Goal: Communication & Community: Answer question/provide support

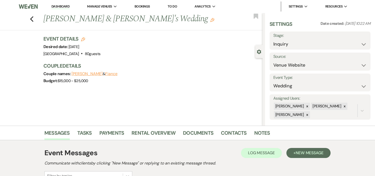
select select "5"
click at [52, 5] on link "Dashboard" at bounding box center [60, 6] width 18 height 5
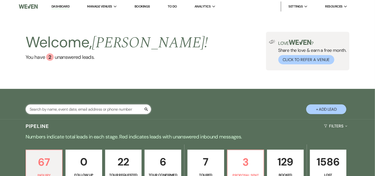
click at [114, 111] on input "text" at bounding box center [88, 110] width 125 height 10
type input "otis"
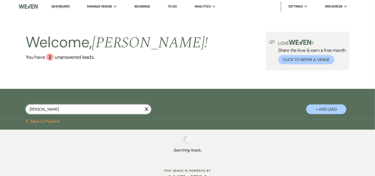
select select "2"
select select "8"
select select "2"
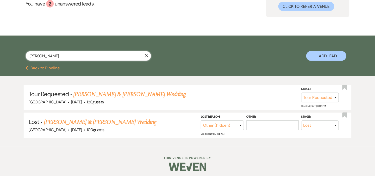
scroll to position [56, 0]
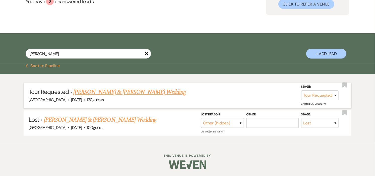
click at [100, 91] on link "Victoria Otis & Christopher Brown's Wedding" at bounding box center [129, 92] width 112 height 9
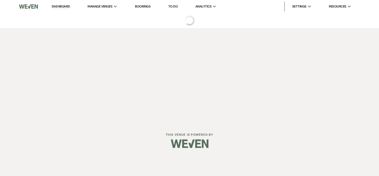
select select "2"
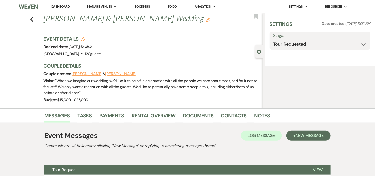
select select "1"
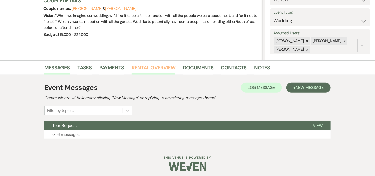
scroll to position [68, 0]
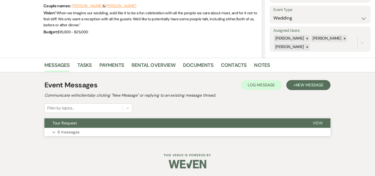
click at [159, 125] on button "Tour Request" at bounding box center [174, 124] width 260 height 10
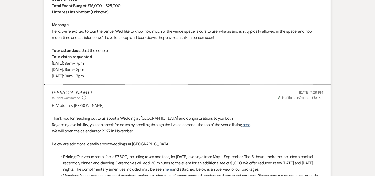
scroll to position [0, 0]
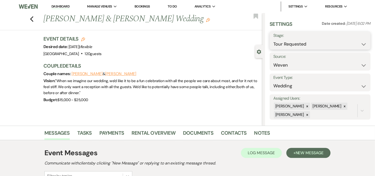
click at [359, 43] on select "Inquiry Follow Up Tour Requested Tour Confirmed Toured Proposal Sent Booked Lost" at bounding box center [319, 44] width 93 height 10
select select "4"
click at [273, 39] on select "Inquiry Follow Up Tour Requested Tour Confirmed Toured Proposal Sent Booked Lost" at bounding box center [319, 44] width 93 height 10
click at [354, 41] on button "Save" at bounding box center [359, 41] width 21 height 10
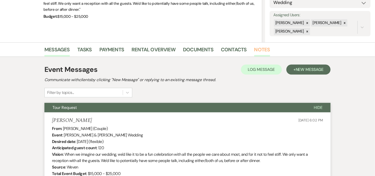
click at [257, 49] on link "Notes" at bounding box center [262, 51] width 16 height 11
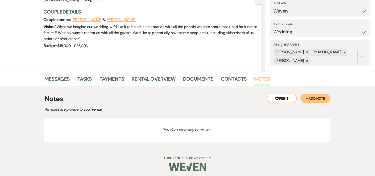
scroll to position [56, 0]
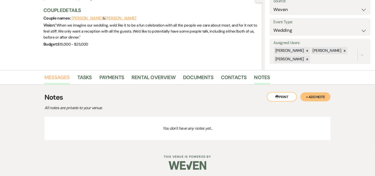
click at [54, 77] on link "Messages" at bounding box center [56, 78] width 25 height 11
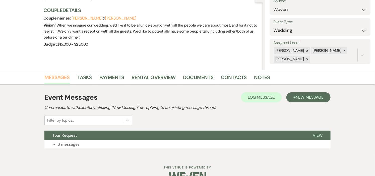
scroll to position [68, 0]
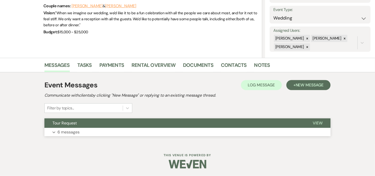
click at [72, 131] on p "6 messages" at bounding box center [68, 132] width 22 height 7
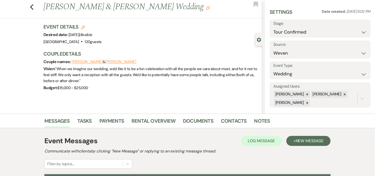
scroll to position [0, 0]
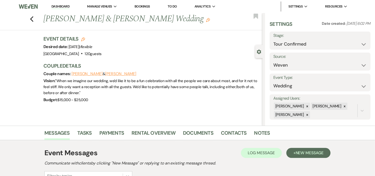
click at [53, 5] on link "Dashboard" at bounding box center [60, 6] width 18 height 5
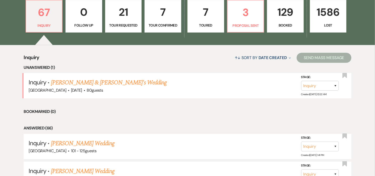
scroll to position [167, 0]
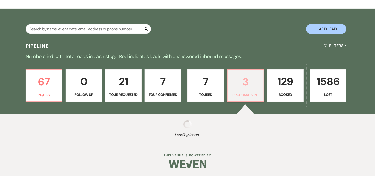
select select "6"
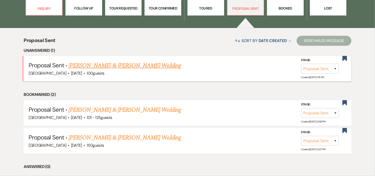
click at [127, 65] on link "Elena Qirjazo & Brendan Corrigan's Wedding" at bounding box center [124, 65] width 112 height 9
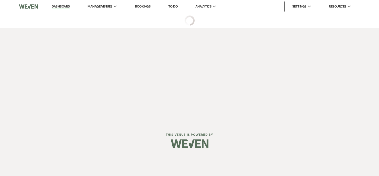
select select "6"
select select "5"
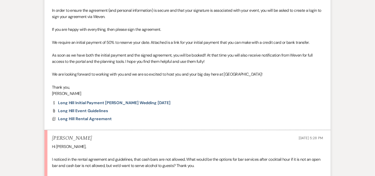
scroll to position [306, 0]
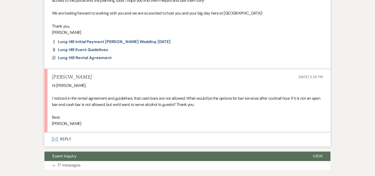
click at [61, 139] on button "Envelope Reply" at bounding box center [187, 140] width 286 height 14
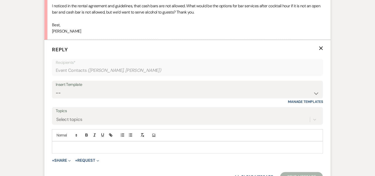
scroll to position [403, 0]
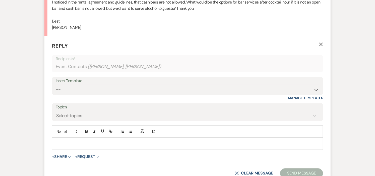
click at [124, 144] on p at bounding box center [187, 144] width 263 height 6
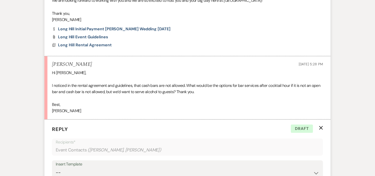
scroll to position [430, 0]
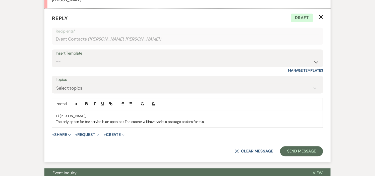
click at [122, 121] on p "The only option for bar service is an open bar. The caterer will have various p…" at bounding box center [187, 122] width 263 height 6
click at [277, 124] on p "The only option for bar service is an open bar for the cocktail hour and the re…" at bounding box center [187, 122] width 263 height 6
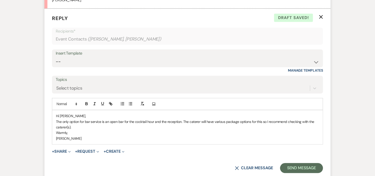
scroll to position [458, 0]
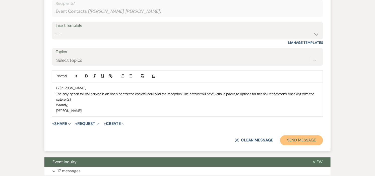
click at [315, 141] on button "Send Message" at bounding box center [301, 140] width 43 height 10
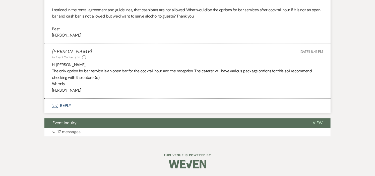
scroll to position [0, 0]
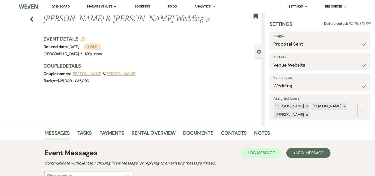
click at [61, 7] on link "Dashboard" at bounding box center [60, 6] width 18 height 5
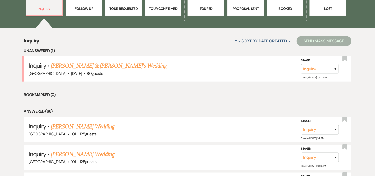
scroll to position [167, 0]
click at [91, 66] on link "[PERSON_NAME] & [PERSON_NAME]'s Wedding" at bounding box center [109, 65] width 116 height 9
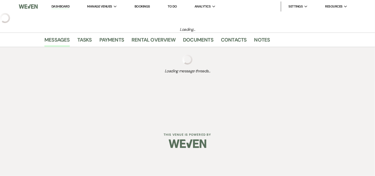
select select "5"
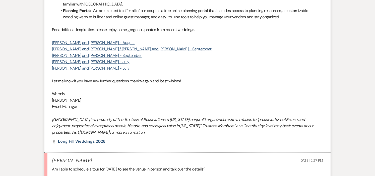
scroll to position [473, 0]
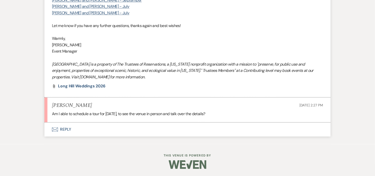
click at [66, 129] on button "Envelope Reply" at bounding box center [187, 130] width 286 height 14
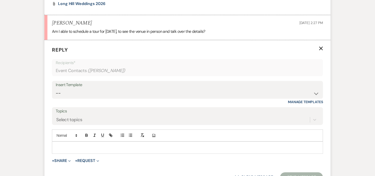
scroll to position [582, 0]
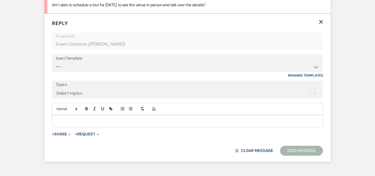
click at [136, 121] on p at bounding box center [187, 121] width 263 height 6
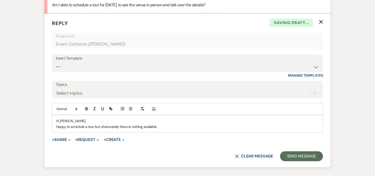
click at [109, 127] on p "Happy to schedule a tour but ufortunately there is nothing available" at bounding box center [187, 127] width 263 height 6
click at [163, 125] on p "Happy to schedule a tour but unfortunately there is nothing available" at bounding box center [187, 127] width 263 height 6
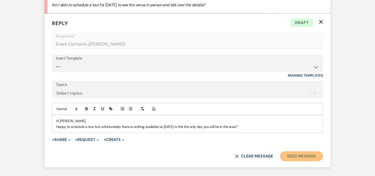
click at [289, 155] on button "Send Message" at bounding box center [301, 156] width 43 height 10
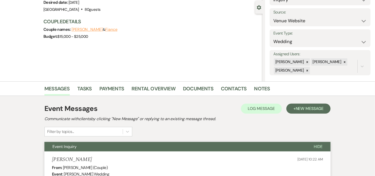
scroll to position [0, 0]
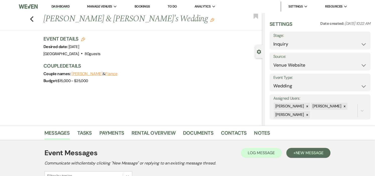
click at [61, 4] on link "Dashboard" at bounding box center [60, 6] width 18 height 5
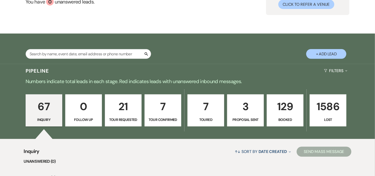
scroll to position [56, 0]
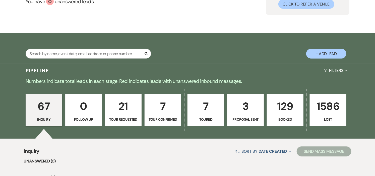
click at [253, 108] on p "3" at bounding box center [245, 106] width 30 height 17
select select "6"
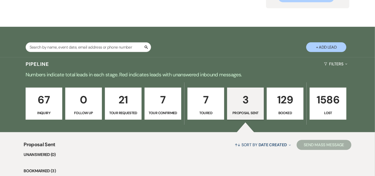
scroll to position [56, 0]
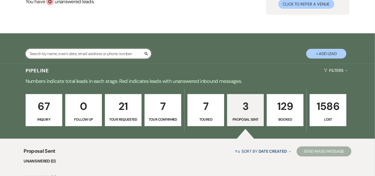
click at [89, 55] on input "text" at bounding box center [88, 54] width 125 height 10
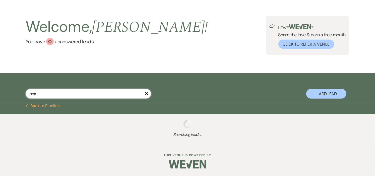
type input "marie"
select select "8"
select select "6"
select select "8"
select select "5"
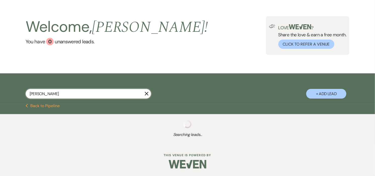
select select "8"
select select "5"
select select "8"
select select "5"
select select "8"
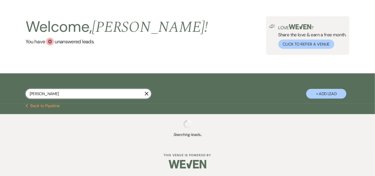
select select "5"
select select "8"
select select "5"
select select "8"
select select "5"
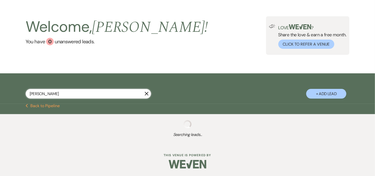
select select "8"
select select "5"
select select "8"
select select "2"
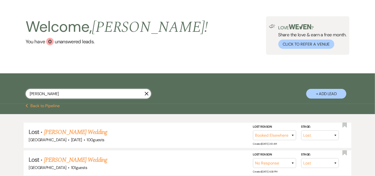
scroll to position [56, 0]
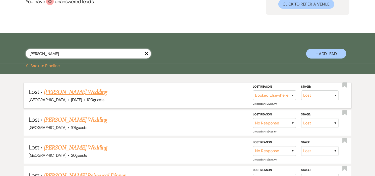
type input "marie"
click at [71, 97] on span "[DATE]" at bounding box center [76, 99] width 11 height 5
click at [57, 91] on link "Marie Migliaccio's Wedding" at bounding box center [75, 92] width 63 height 9
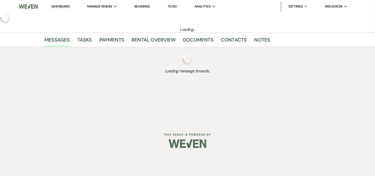
select select "8"
select select "6"
select select "5"
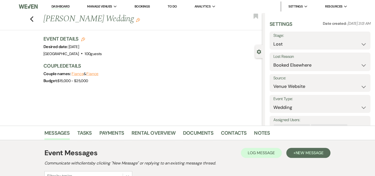
click at [56, 7] on link "Dashboard" at bounding box center [60, 6] width 18 height 5
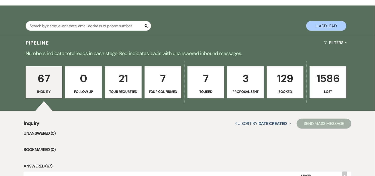
click at [213, 85] on p "7" at bounding box center [206, 78] width 30 height 17
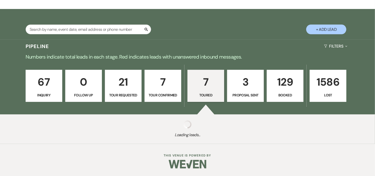
select select "5"
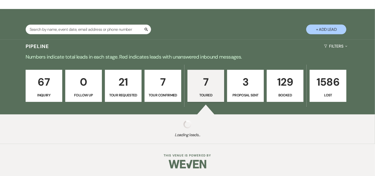
select select "5"
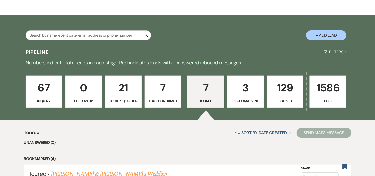
scroll to position [28, 0]
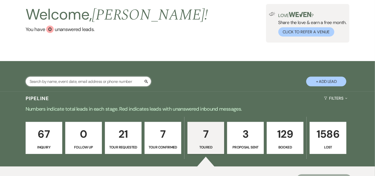
click at [61, 79] on input "text" at bounding box center [88, 82] width 125 height 10
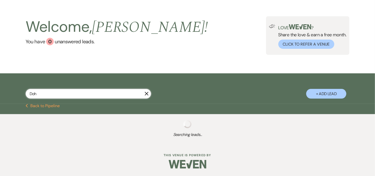
scroll to position [16, 0]
type input "Doherty"
select select "2"
select select "8"
select select "5"
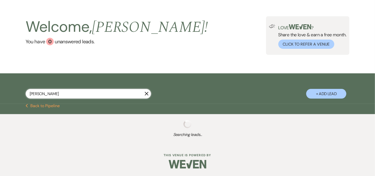
select select "8"
select select "11"
select select "2"
select select "8"
select select "5"
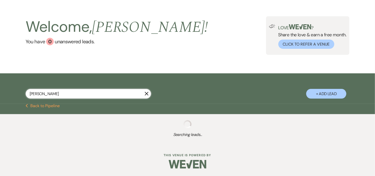
select select "8"
select select "4"
select select "8"
select select "5"
select select "8"
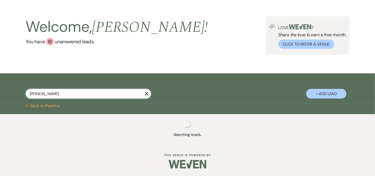
select select "5"
select select "8"
select select "6"
select select "8"
select select "5"
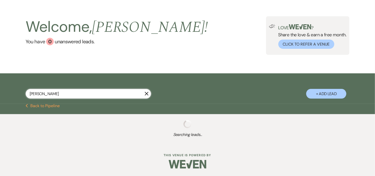
select select "8"
select select "5"
select select "8"
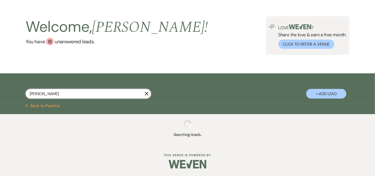
select select "5"
select select "8"
select select "5"
select select "8"
select select "5"
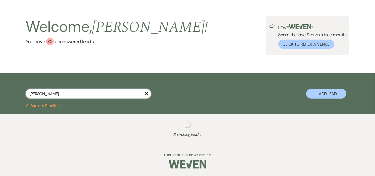
select select "8"
select select "5"
select select "8"
select select "5"
select select "8"
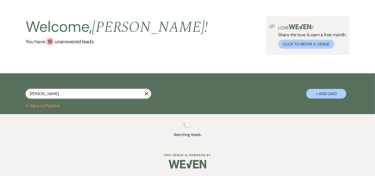
select select "5"
select select "8"
select select "5"
select select "8"
select select "5"
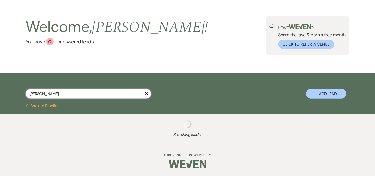
select select "8"
select select "5"
select select "8"
select select "5"
select select "8"
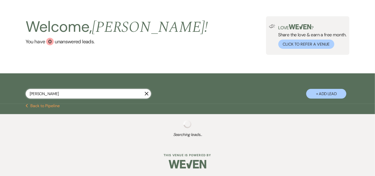
select select "8"
select select "5"
select select "8"
select select "2"
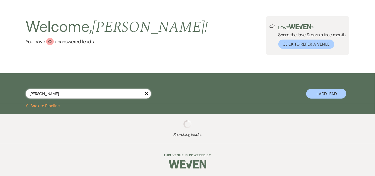
select select "8"
select select "5"
select select "8"
select select "5"
select select "8"
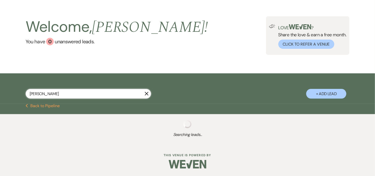
select select "5"
select select "8"
select select "5"
select select "8"
select select "1"
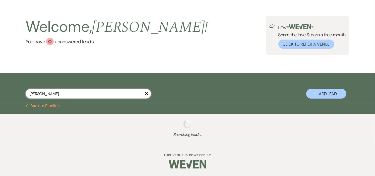
select select "8"
select select "10"
select select "8"
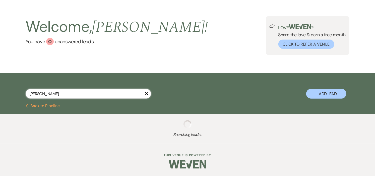
select select "6"
select select "8"
select select "5"
select select "8"
select select "5"
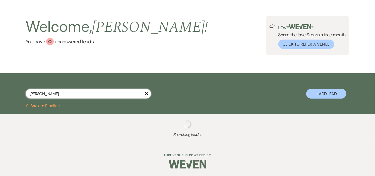
select select "8"
select select "5"
select select "8"
select select "6"
select select "8"
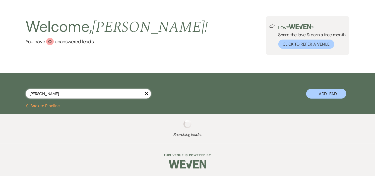
select select "4"
select select "8"
select select "5"
select select "8"
select select "5"
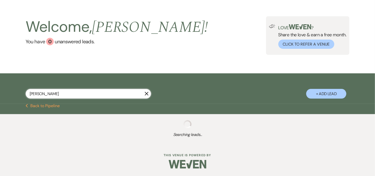
select select "8"
select select "5"
select select "8"
select select "5"
select select "8"
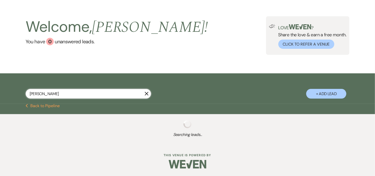
select select "4"
select select "8"
select select "5"
select select "8"
select select "5"
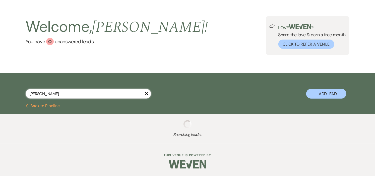
select select "8"
select select "5"
select select "8"
select select "5"
select select "8"
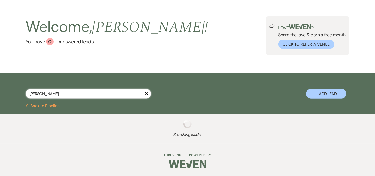
select select "4"
select select "8"
select select "1"
select select "8"
select select "5"
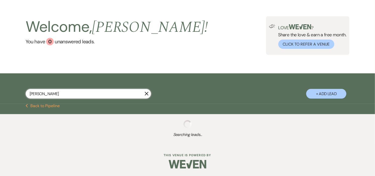
select select "8"
select select "5"
select select "8"
select select "5"
select select "8"
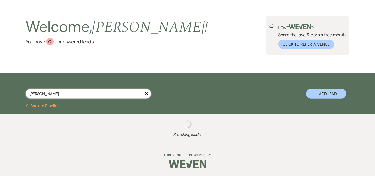
select select "1"
select select "8"
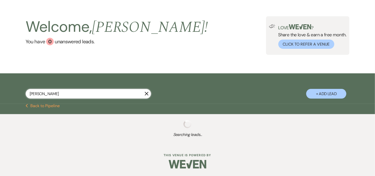
select select "8"
select select "5"
select select "8"
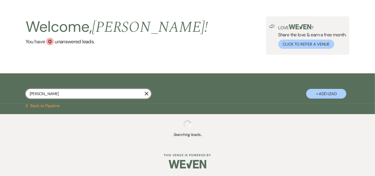
select select "8"
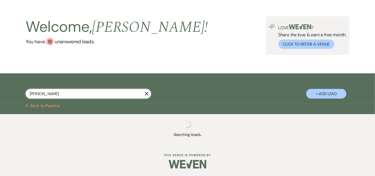
select select "2"
select select "8"
select select "2"
select select "8"
select select "2"
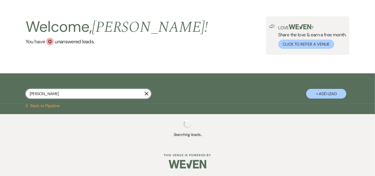
select select "8"
select select "2"
select select "8"
select select "2"
select select "8"
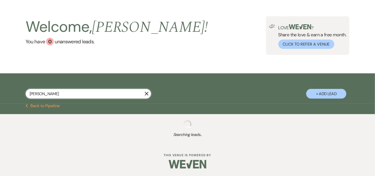
select select "2"
select select "8"
select select "2"
select select "8"
select select "2"
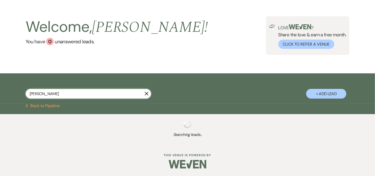
select select "8"
select select "2"
select select "8"
select select "2"
select select "8"
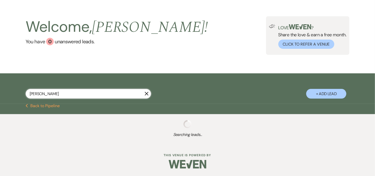
select select "2"
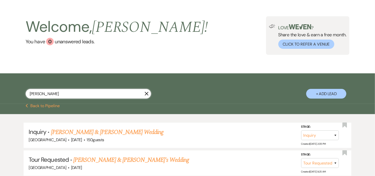
scroll to position [28, 0]
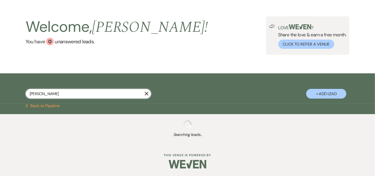
select select "8"
select select "2"
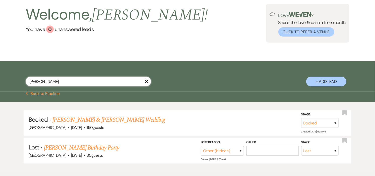
type input "Doherty"
click at [55, 119] on link "Leanne Doherty & Harry McDonough's Wedding" at bounding box center [108, 120] width 112 height 9
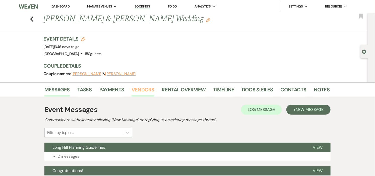
click at [145, 89] on link "Vendors" at bounding box center [142, 91] width 23 height 11
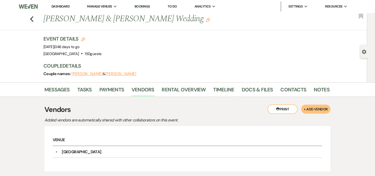
click at [64, 7] on link "Dashboard" at bounding box center [60, 6] width 18 height 4
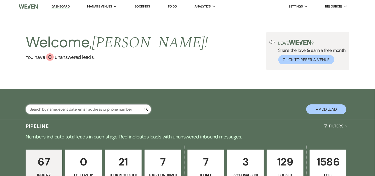
click at [84, 108] on input "text" at bounding box center [88, 110] width 125 height 10
type input "otis"
select select "4"
select select "8"
select select "2"
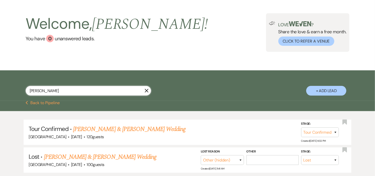
scroll to position [28, 0]
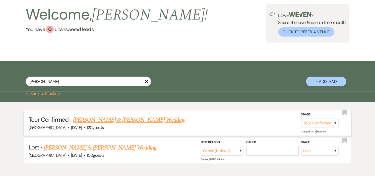
click at [101, 121] on link "Victoria Otis & Christopher Brown's Wedding" at bounding box center [129, 120] width 112 height 9
select select "4"
select select "1"
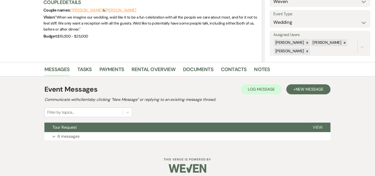
scroll to position [68, 0]
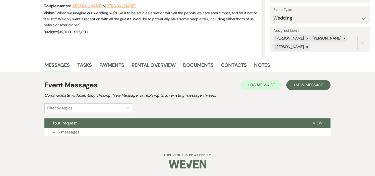
click at [101, 121] on button "Tour Request" at bounding box center [174, 124] width 260 height 10
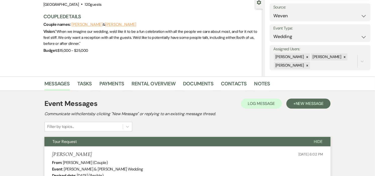
scroll to position [0, 0]
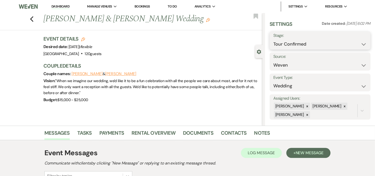
click at [357, 44] on select "Inquiry Follow Up Tour Requested Tour Confirmed Toured Proposal Sent Booked Lost" at bounding box center [319, 44] width 93 height 10
select select "5"
click at [273, 39] on select "Inquiry Follow Up Tour Requested Tour Confirmed Toured Proposal Sent Booked Lost" at bounding box center [319, 44] width 93 height 10
click at [357, 40] on button "Save" at bounding box center [359, 41] width 21 height 10
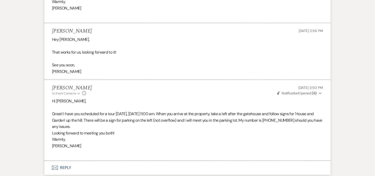
scroll to position [746, 0]
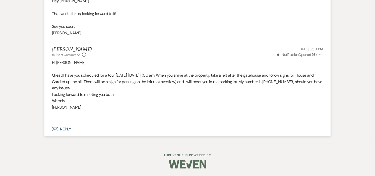
click at [69, 129] on button "Envelope Reply" at bounding box center [187, 129] width 286 height 14
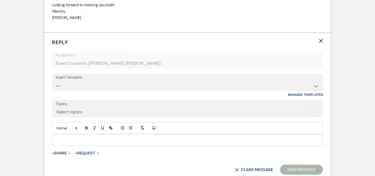
scroll to position [855, 0]
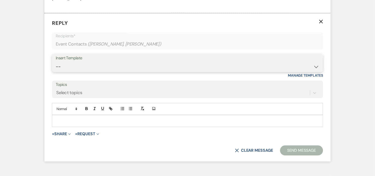
click at [315, 66] on select "-- Weven Planning Portal Introduction (Booked Events) Initial Inquiry Response …" at bounding box center [187, 67] width 263 height 10
select select "1000"
click at [56, 62] on select "-- Weven Planning Portal Introduction (Booked Events) Initial Inquiry Response …" at bounding box center [187, 67] width 263 height 10
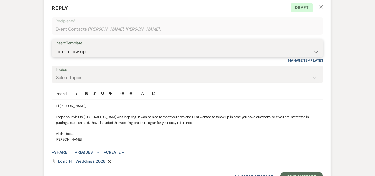
scroll to position [883, 0]
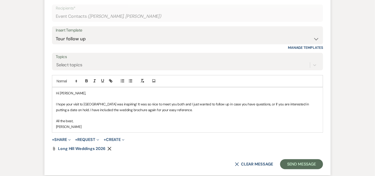
click at [77, 93] on p "Hi Christopher," at bounding box center [187, 94] width 263 height 6
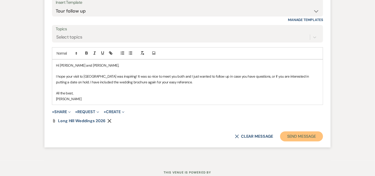
click at [290, 135] on button "Send Message" at bounding box center [301, 137] width 43 height 10
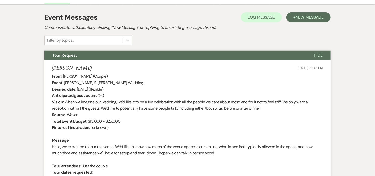
scroll to position [0, 0]
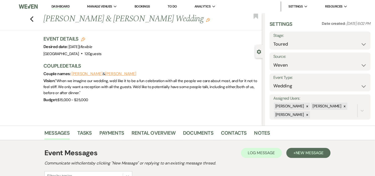
click at [58, 5] on link "Dashboard" at bounding box center [60, 6] width 18 height 5
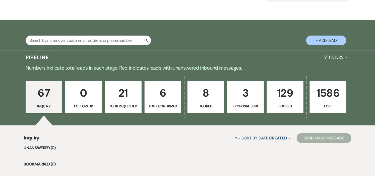
scroll to position [83, 0]
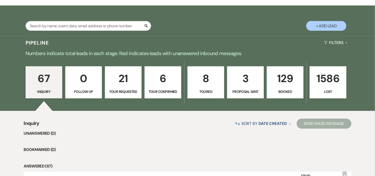
click at [251, 91] on p "Proposal Sent" at bounding box center [245, 92] width 30 height 6
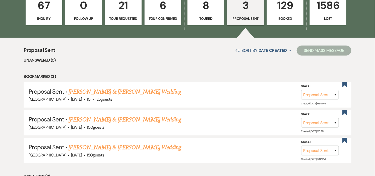
scroll to position [167, 0]
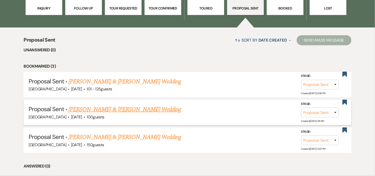
click at [157, 109] on link "Elena Qirjazo & Brendan Corrigan's Wedding" at bounding box center [124, 109] width 112 height 9
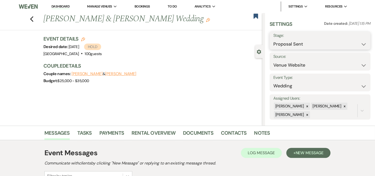
click at [358, 43] on select "Inquiry Follow Up Tour Requested Tour Confirmed Toured Proposal Sent Booked Lost" at bounding box center [319, 44] width 93 height 10
click at [273, 39] on select "Inquiry Follow Up Tour Requested Tour Confirmed Toured Proposal Sent Booked Lost" at bounding box center [319, 44] width 93 height 10
click at [356, 42] on button "Save" at bounding box center [359, 41] width 21 height 10
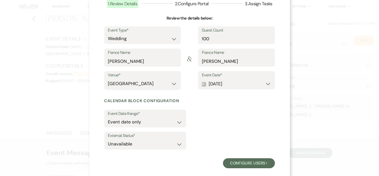
scroll to position [45, 0]
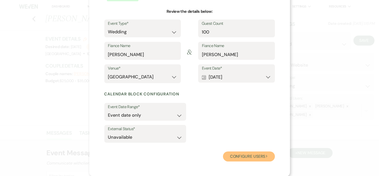
click at [253, 154] on button "Configure users Next" at bounding box center [249, 157] width 52 height 10
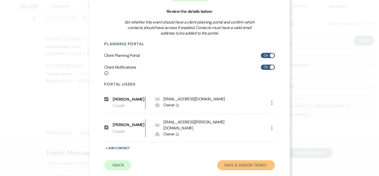
click at [242, 165] on button "Save & Assign Tasks Next" at bounding box center [245, 165] width 57 height 10
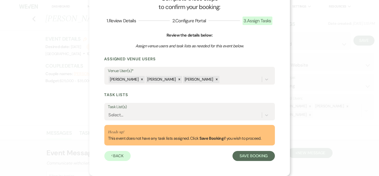
scroll to position [21, 0]
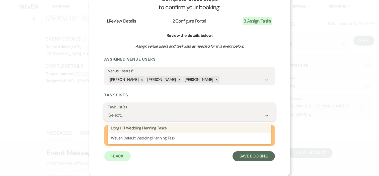
click at [265, 115] on icon at bounding box center [266, 116] width 3 height 2
click at [237, 128] on div "Long Hill Wedding Planning Tasks" at bounding box center [189, 128] width 163 height 10
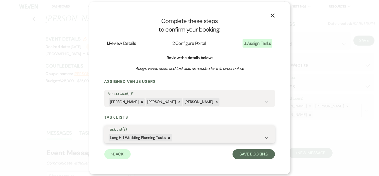
scroll to position [0, 0]
click at [247, 152] on button "Save Booking" at bounding box center [253, 154] width 42 height 10
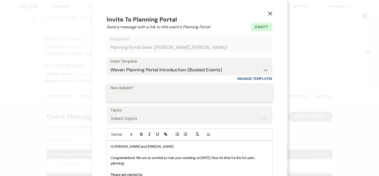
click at [252, 95] on input "New Subject*" at bounding box center [190, 97] width 158 height 10
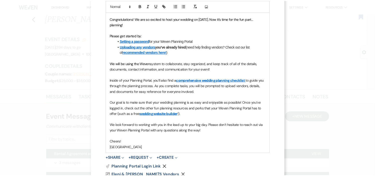
scroll to position [174, 0]
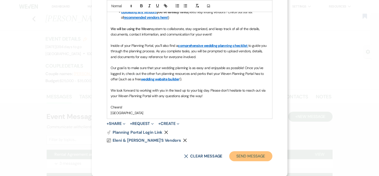
click at [241, 155] on button "Send Message" at bounding box center [250, 156] width 43 height 10
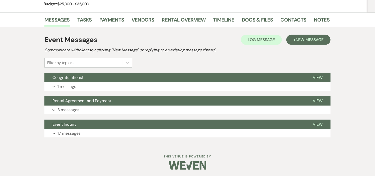
scroll to position [78, 0]
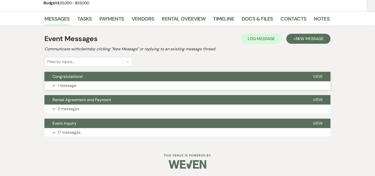
click at [215, 76] on button "Congratulations!" at bounding box center [174, 77] width 260 height 10
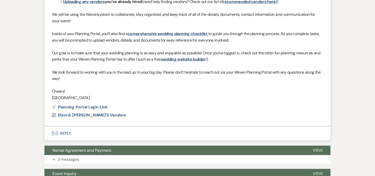
scroll to position [268, 0]
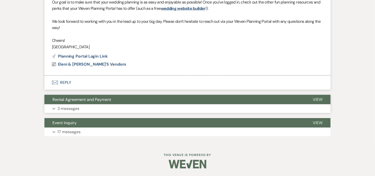
click at [191, 98] on button "Rental Agreement and Payment" at bounding box center [174, 100] width 260 height 10
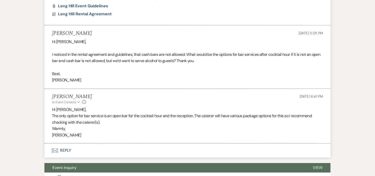
scroll to position [572, 0]
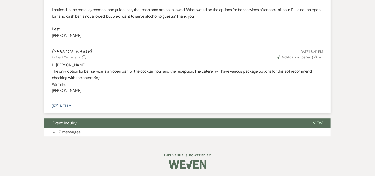
click at [320, 57] on icon "Expand" at bounding box center [319, 58] width 3 height 4
click at [199, 54] on div "Helena Oberg-Avola to: Event Contacts Expand Info Aug 19, 2025, 6:41 PM Weven C…" at bounding box center [187, 54] width 271 height 11
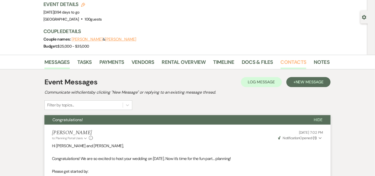
scroll to position [0, 0]
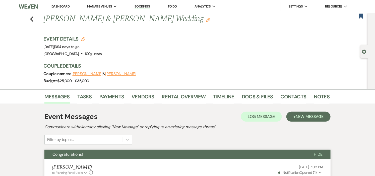
click at [59, 4] on link "Dashboard" at bounding box center [60, 6] width 18 height 4
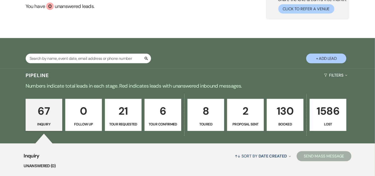
scroll to position [56, 0]
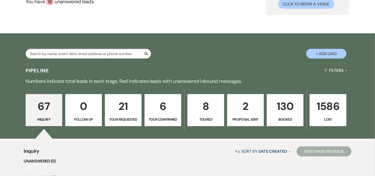
click at [283, 115] on link "130 Booked" at bounding box center [285, 110] width 37 height 32
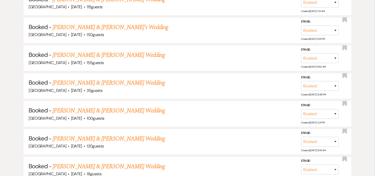
scroll to position [2251, 0]
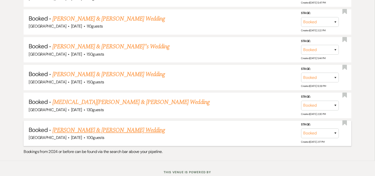
click at [76, 126] on link "Emily Barlow & Patrick Geirin's Wedding" at bounding box center [108, 130] width 112 height 9
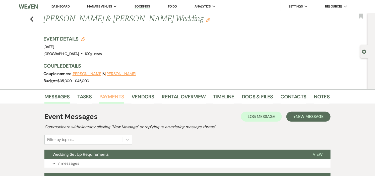
click at [112, 97] on link "Payments" at bounding box center [111, 98] width 25 height 11
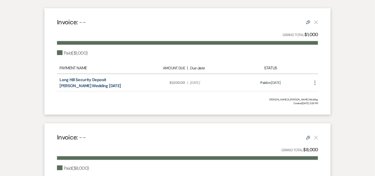
scroll to position [167, 0]
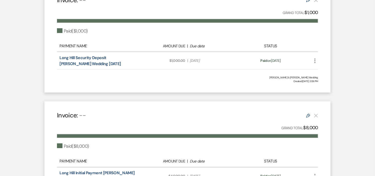
click at [314, 61] on icon "More" at bounding box center [315, 61] width 6 height 6
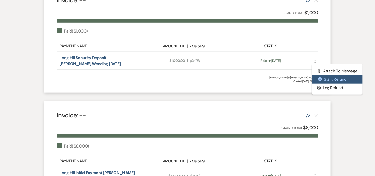
click at [320, 79] on span "$" at bounding box center [320, 79] width 4 height 4
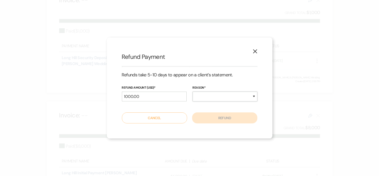
click at [220, 97] on select "Duplicate Fraudulent Requested by Customer Other" at bounding box center [225, 97] width 65 height 10
select select "other"
click at [193, 92] on select "Duplicate Fraudulent Requested by Customer Other" at bounding box center [225, 97] width 65 height 10
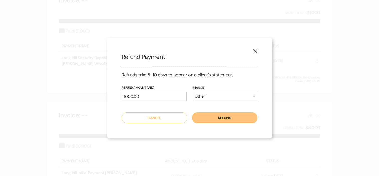
click at [222, 116] on button "Refund" at bounding box center [224, 118] width 65 height 11
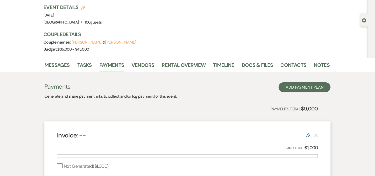
scroll to position [0, 0]
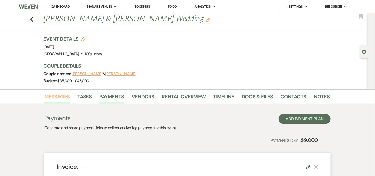
click at [59, 95] on link "Messages" at bounding box center [56, 98] width 25 height 11
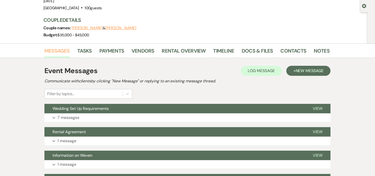
scroll to position [56, 0]
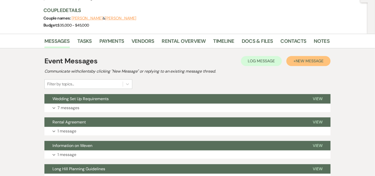
click at [296, 62] on span "New Message" at bounding box center [309, 60] width 28 height 5
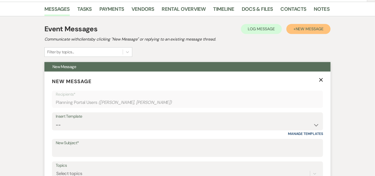
scroll to position [139, 0]
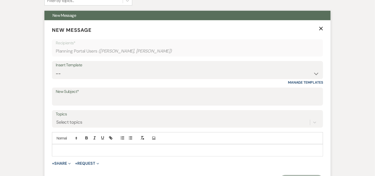
click at [293, 67] on div "Insert Template" at bounding box center [187, 65] width 263 height 7
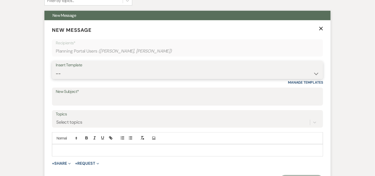
click at [286, 72] on select "-- Weven Planning Portal Introduction (Booked Events) Initial Inquiry Response …" at bounding box center [187, 74] width 263 height 10
select select "531"
click at [56, 69] on select "-- Weven Planning Portal Introduction (Booked Events) Initial Inquiry Response …" at bounding box center [187, 74] width 263 height 10
type input "Congratulations!"
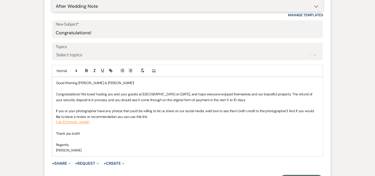
scroll to position [223, 0]
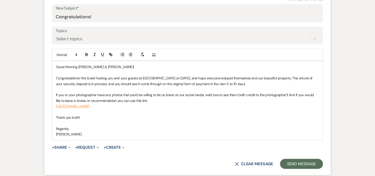
click at [78, 65] on p "Good Morning Emily & Patrick!" at bounding box center [187, 67] width 263 height 6
click at [289, 162] on button "Send Message" at bounding box center [301, 164] width 43 height 10
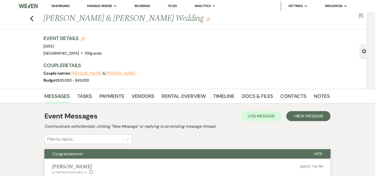
scroll to position [0, 0]
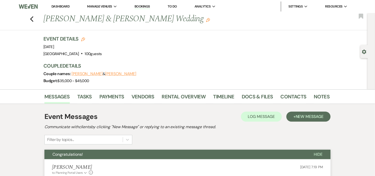
click at [62, 5] on link "Dashboard" at bounding box center [60, 6] width 18 height 4
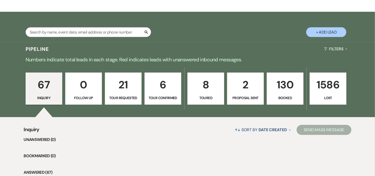
scroll to position [83, 0]
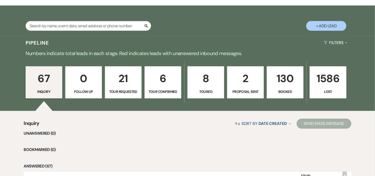
click at [288, 86] on p "130" at bounding box center [285, 78] width 30 height 17
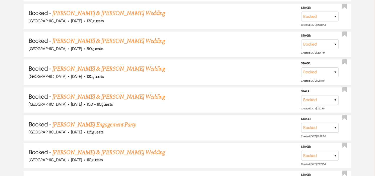
scroll to position [2251, 0]
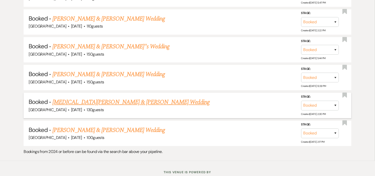
click at [109, 98] on link "Kyra Larkin & Joe Lemieux's Wedding" at bounding box center [130, 102] width 157 height 9
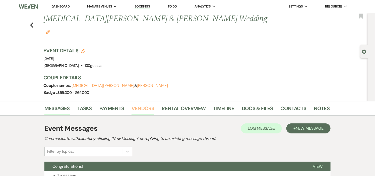
click at [142, 105] on link "Vendors" at bounding box center [142, 110] width 23 height 11
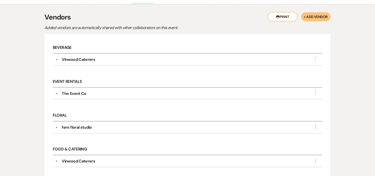
scroll to position [28, 0]
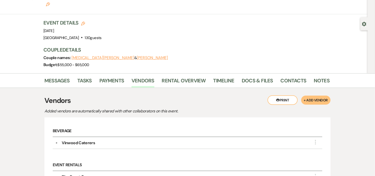
drag, startPoint x: 73, startPoint y: 26, endPoint x: 109, endPoint y: 18, distance: 36.5
click at [109, 19] on div "Event Details Edit Event Date: Saturday, August 9th, 2025 Venue: Long Hill . 13…" at bounding box center [183, 30] width 281 height 22
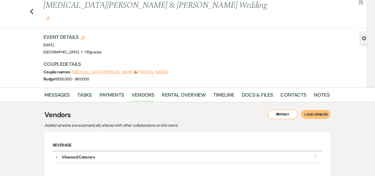
scroll to position [0, 0]
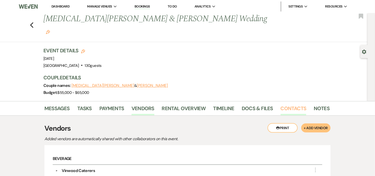
click at [285, 105] on link "Contacts" at bounding box center [293, 110] width 26 height 11
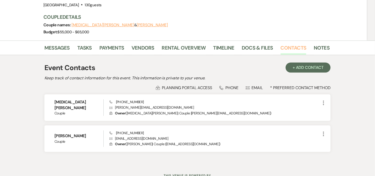
scroll to position [69, 0]
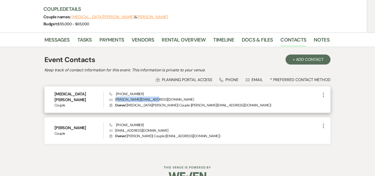
drag, startPoint x: 152, startPoint y: 88, endPoint x: 116, endPoint y: 90, distance: 36.4
click at [116, 97] on p "Envelope larkin.kyra97@gmail.com" at bounding box center [214, 100] width 211 height 6
copy p "arkin.kyra97@gmail.com"
click at [161, 97] on p "Envelope larkin.kyra97@gmail.com" at bounding box center [214, 100] width 211 height 6
drag, startPoint x: 165, startPoint y: 86, endPoint x: 113, endPoint y: 89, distance: 52.3
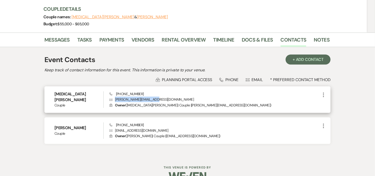
click at [113, 97] on p "Envelope larkin.kyra97@gmail.com" at bounding box center [214, 100] width 211 height 6
click at [110, 98] on icon "Envelope" at bounding box center [110, 100] width 3 height 4
drag, startPoint x: 115, startPoint y: 88, endPoint x: 155, endPoint y: 87, distance: 40.6
click at [155, 97] on p "Envelope larkin.kyra97@gmail.com" at bounding box center [214, 100] width 211 height 6
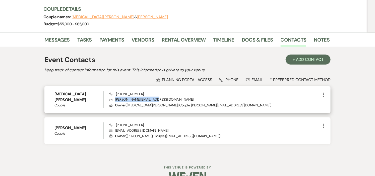
copy p "larkin.kyra97@gmail.com"
click at [221, 92] on div "Phone (781) 640-1068 Envelope larkin.kyra97@gmail.com Lock Owner ( Kyra Larkin …" at bounding box center [214, 100] width 211 height 17
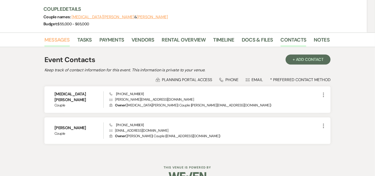
scroll to position [0, 0]
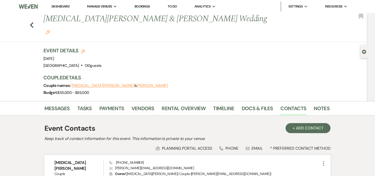
click at [63, 7] on link "Dashboard" at bounding box center [60, 6] width 18 height 4
